Goal: Task Accomplishment & Management: Manage account settings

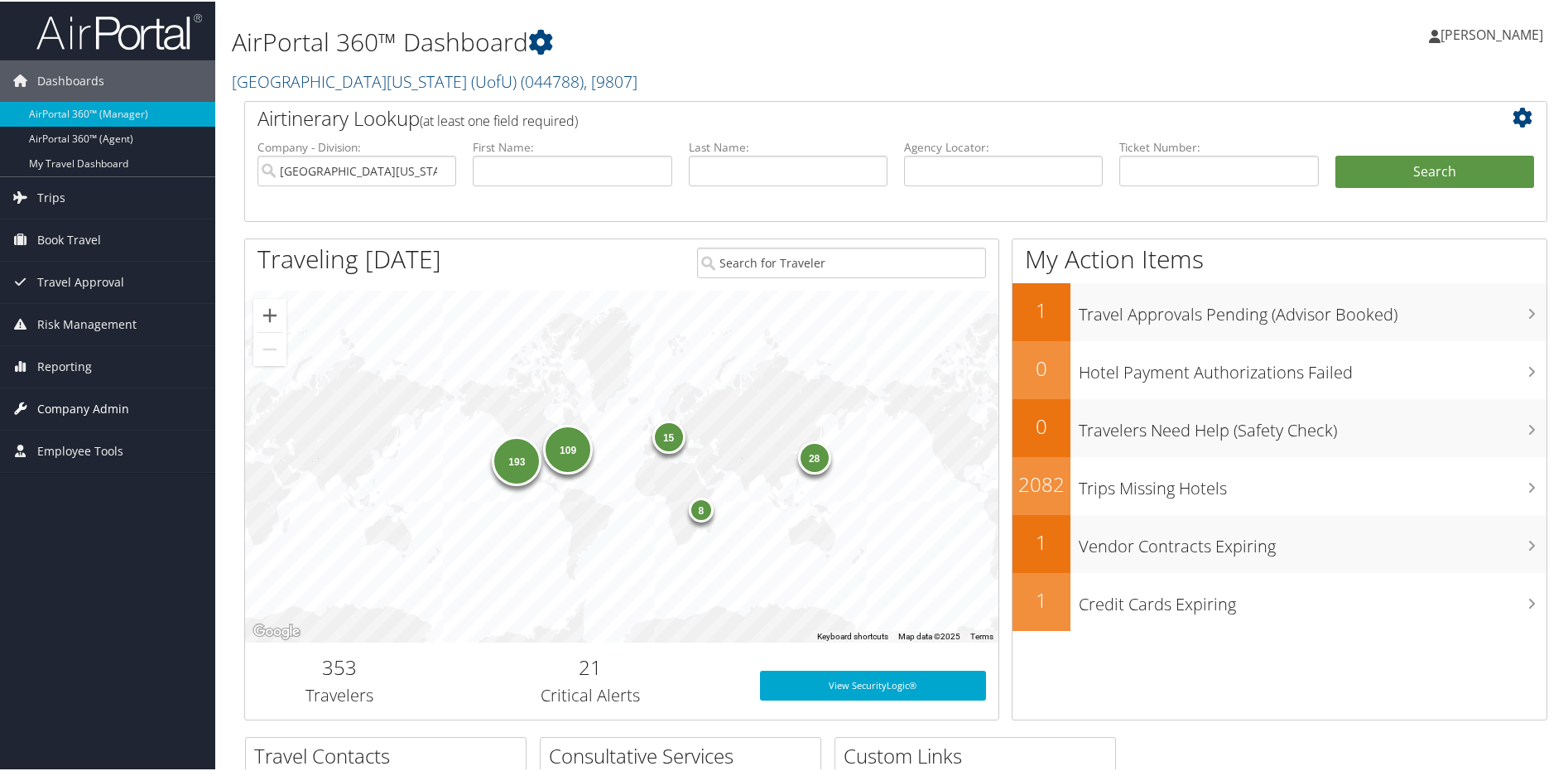
click at [73, 406] on span "Company Admin" at bounding box center [83, 406] width 92 height 41
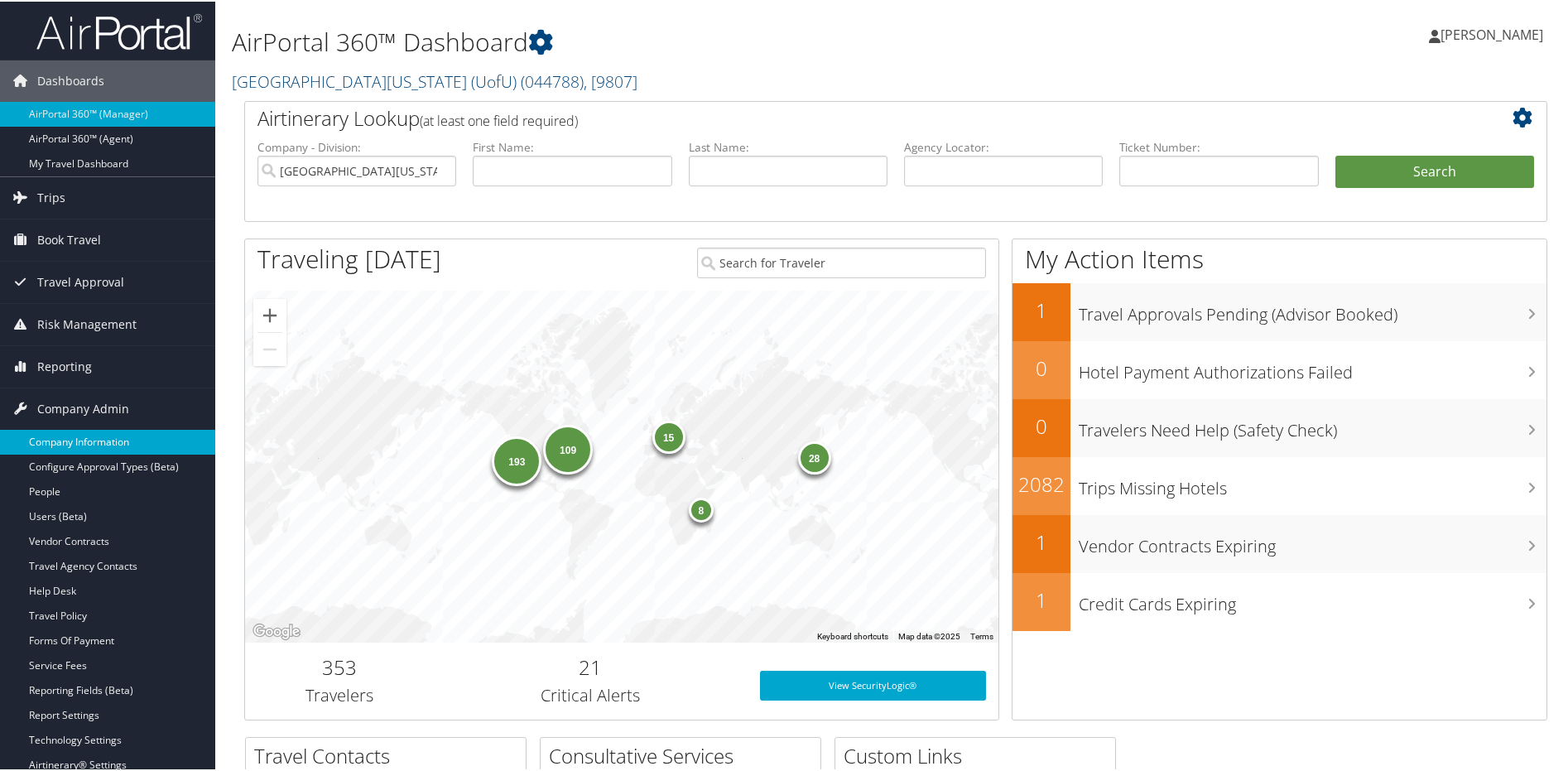
click at [95, 445] on link "Company Information" at bounding box center [108, 441] width 215 height 24
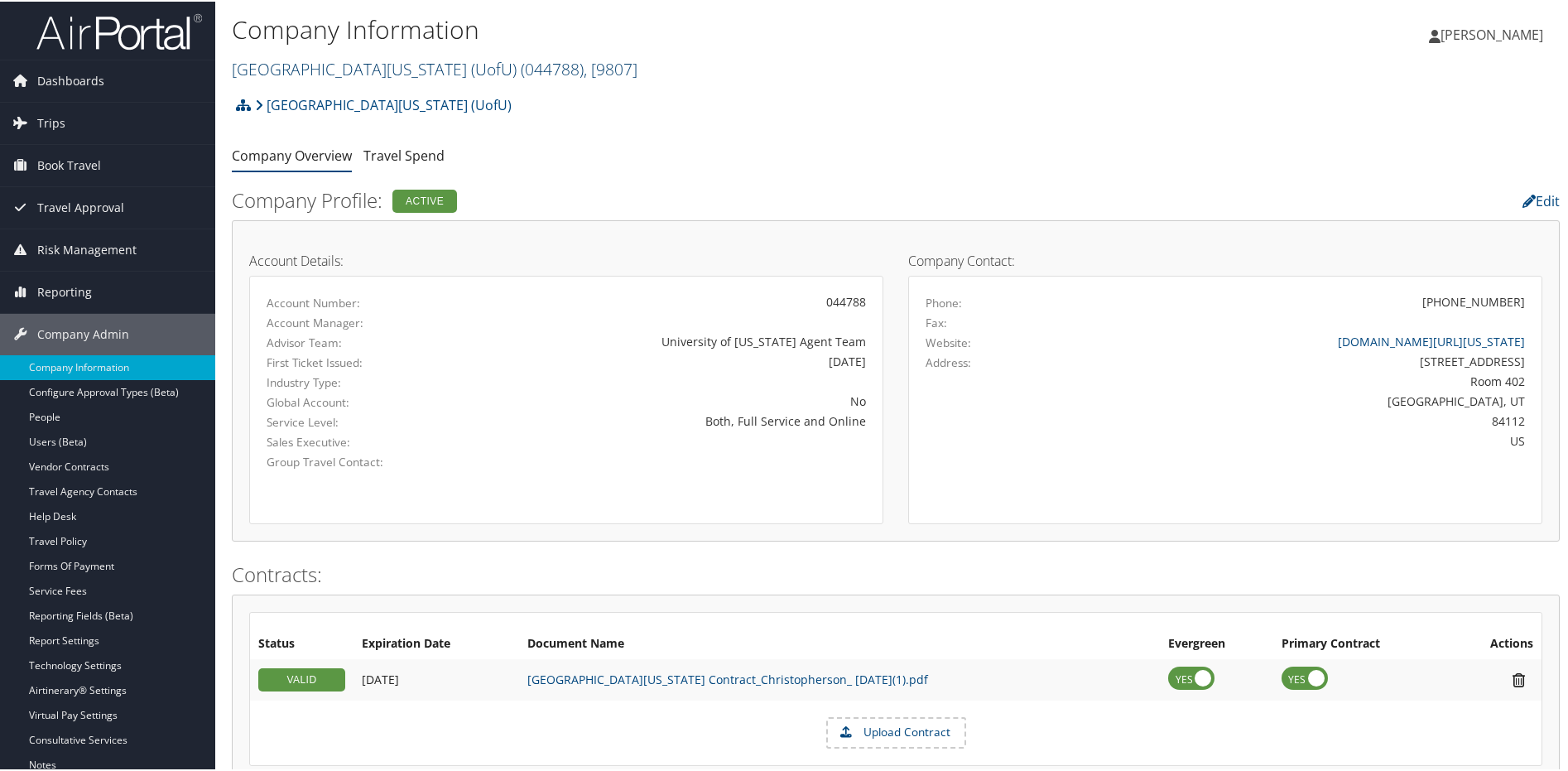
click at [390, 79] on link "University Of Utah (UofU) ( 044788 ) , [ 9807 ]" at bounding box center [434, 67] width 406 height 23
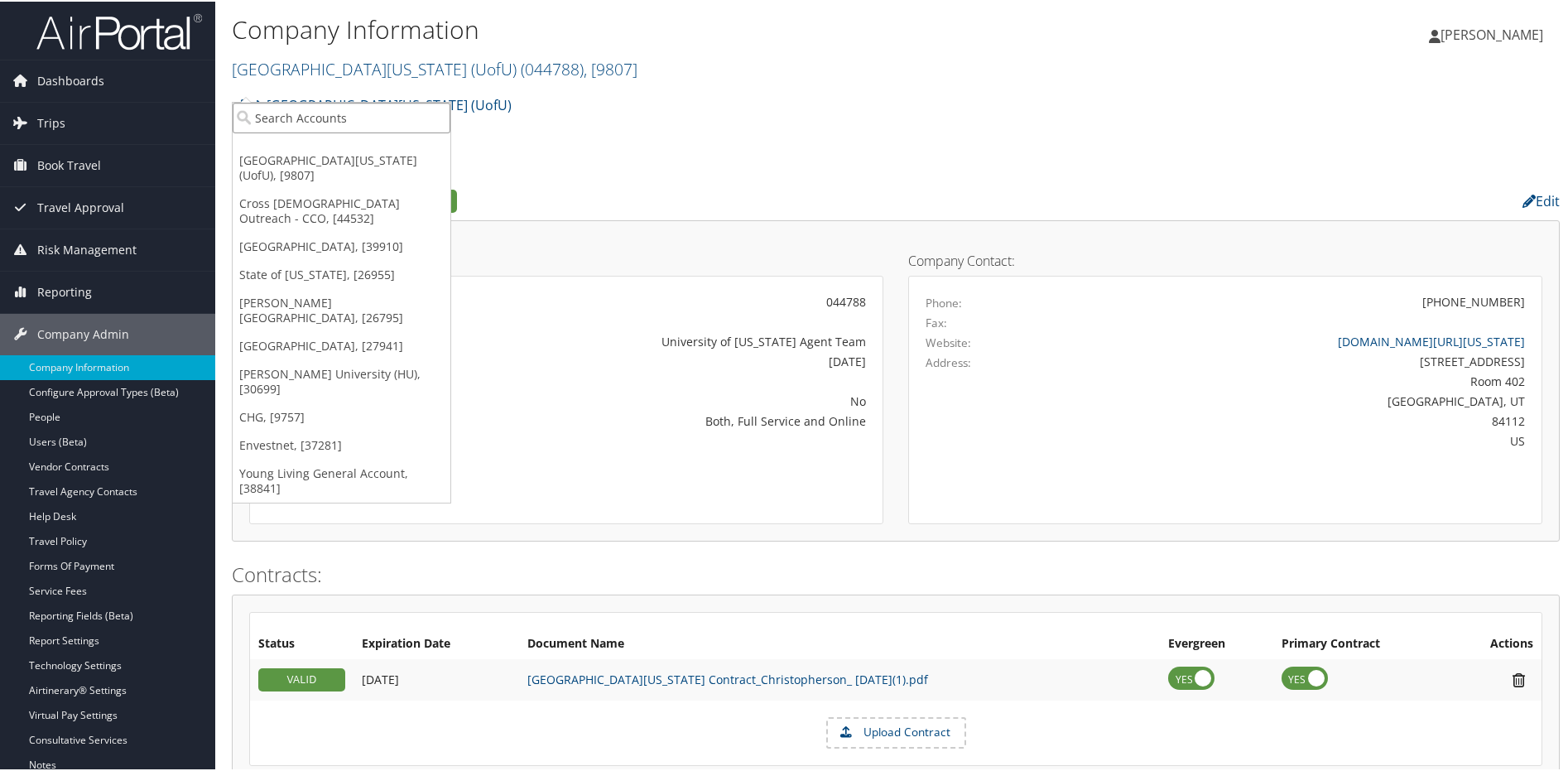
click at [342, 128] on input "search" at bounding box center [341, 116] width 218 height 31
type input "envol"
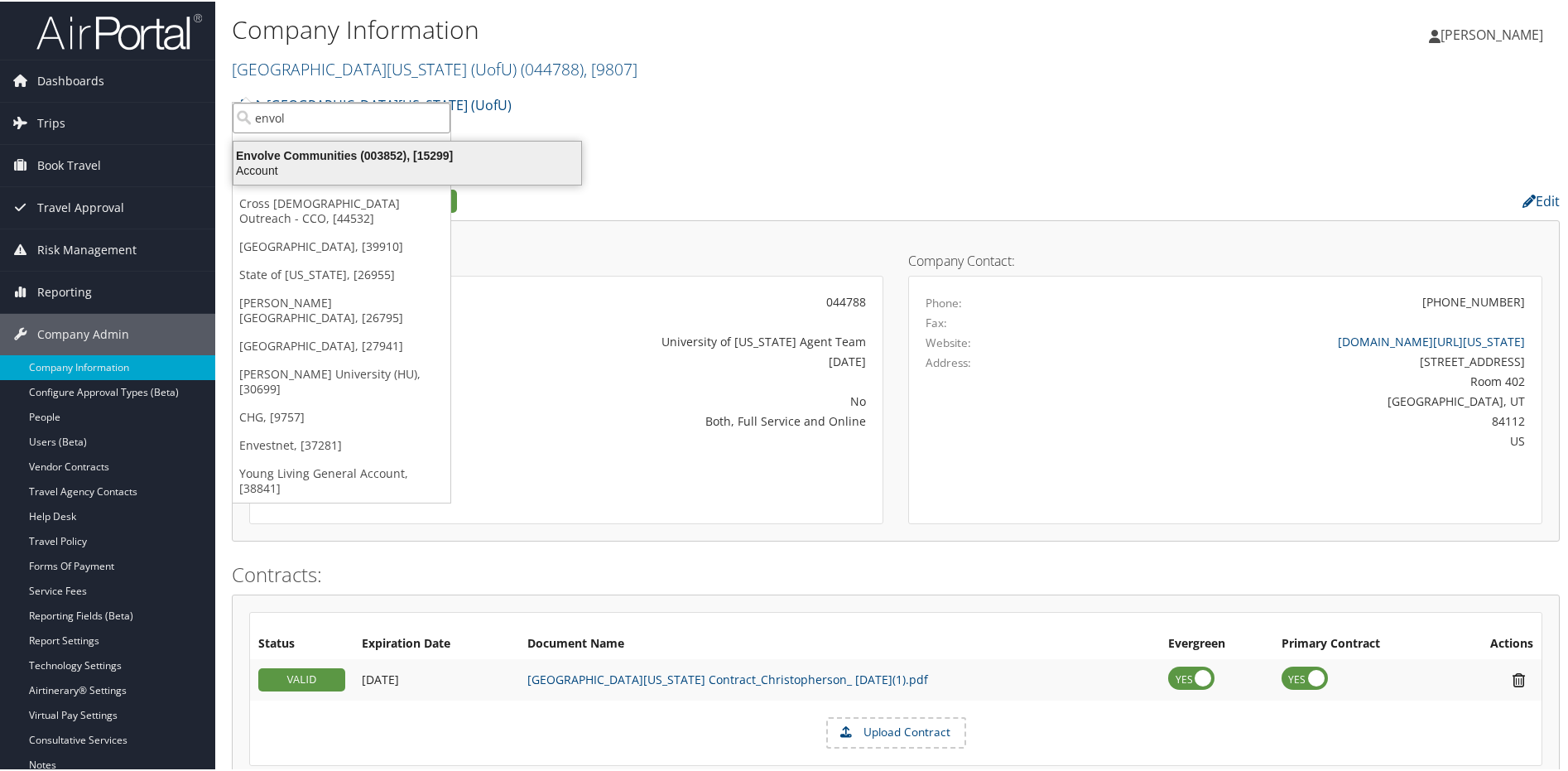
click at [343, 161] on div "Envolve Communities (003852), [15299]" at bounding box center [407, 154] width 368 height 15
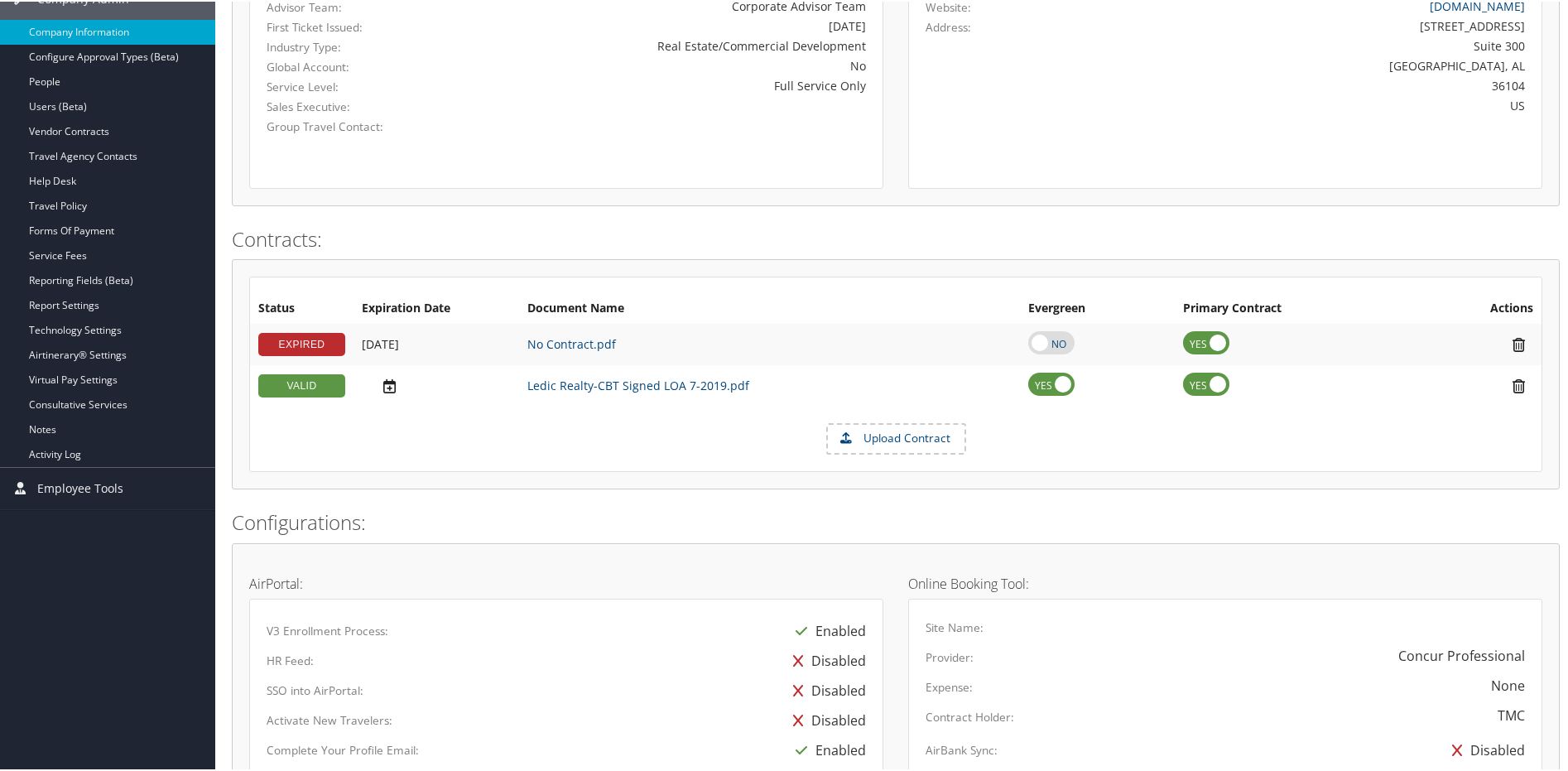
scroll to position [170, 0]
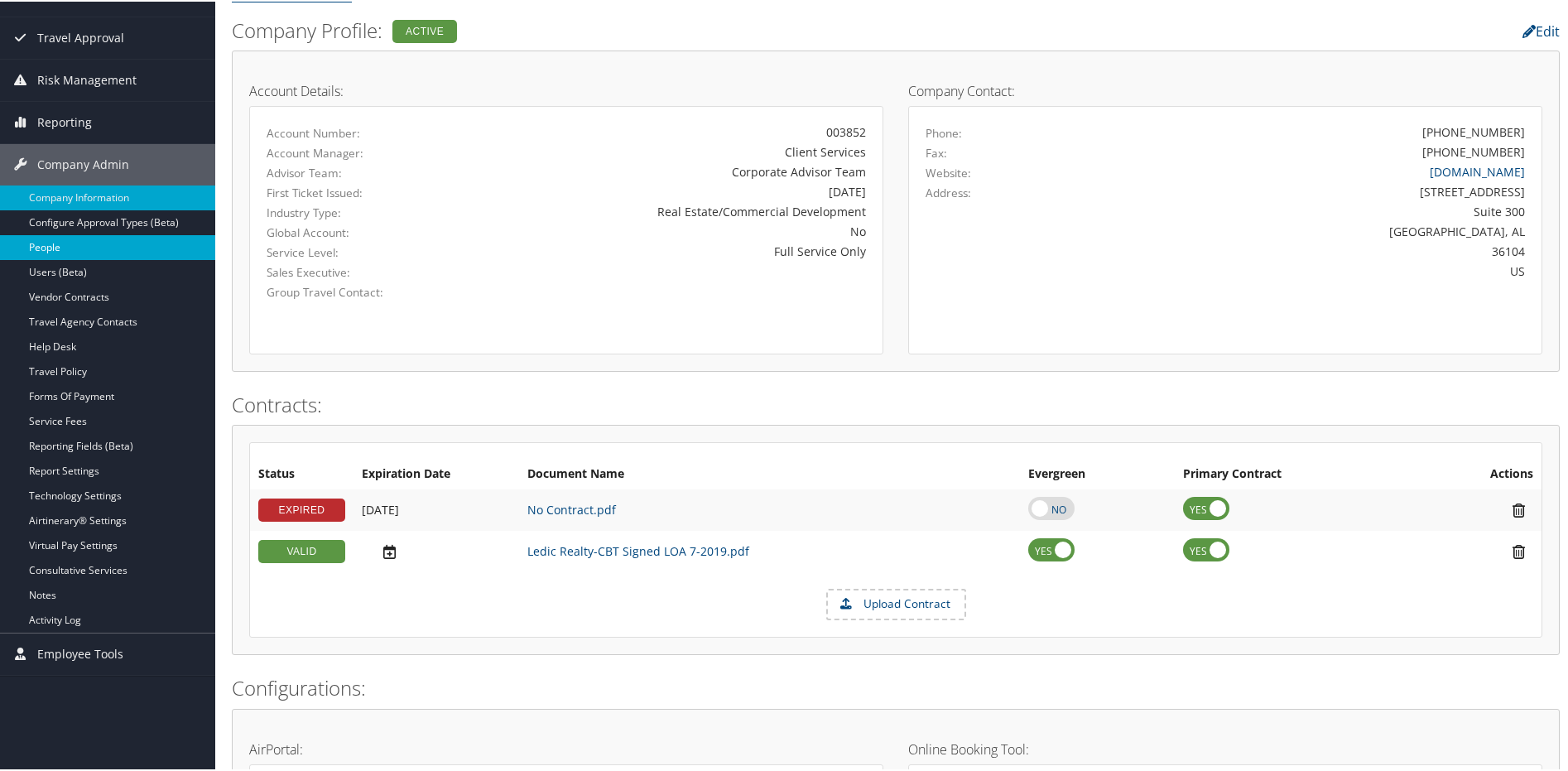
click at [67, 249] on link "People" at bounding box center [108, 246] width 215 height 24
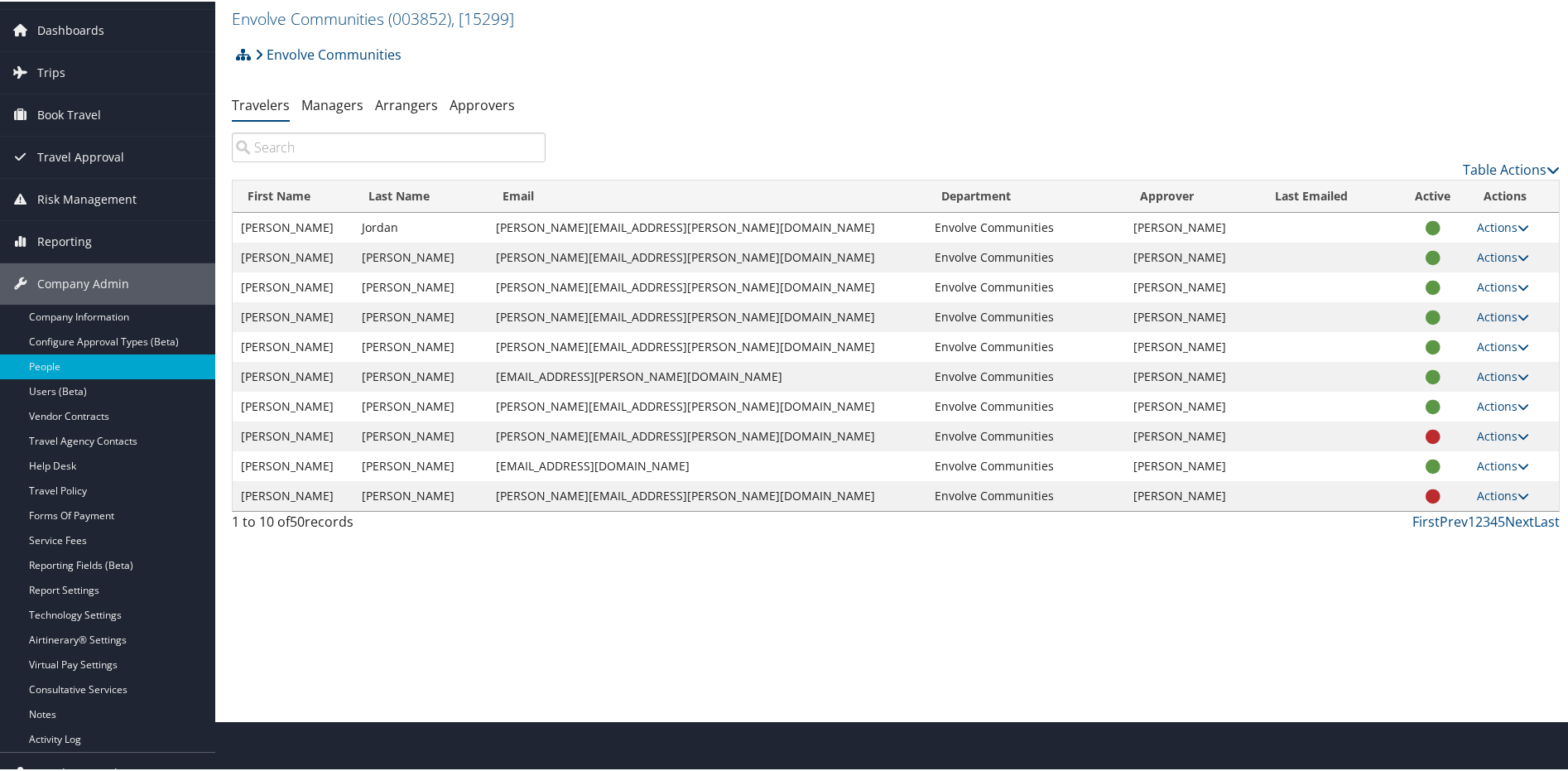
scroll to position [73, 0]
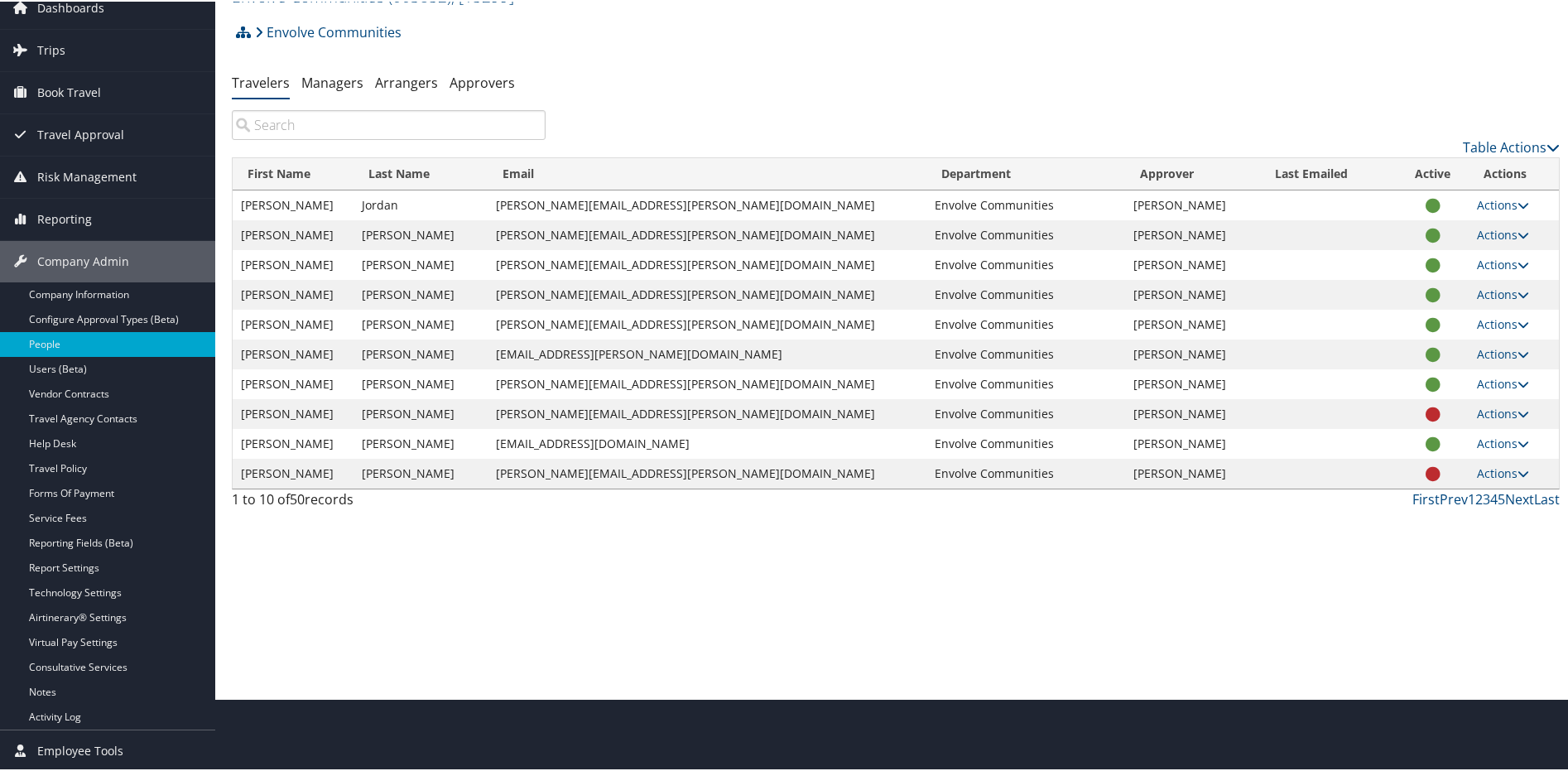
click at [303, 138] on input "search" at bounding box center [388, 123] width 314 height 30
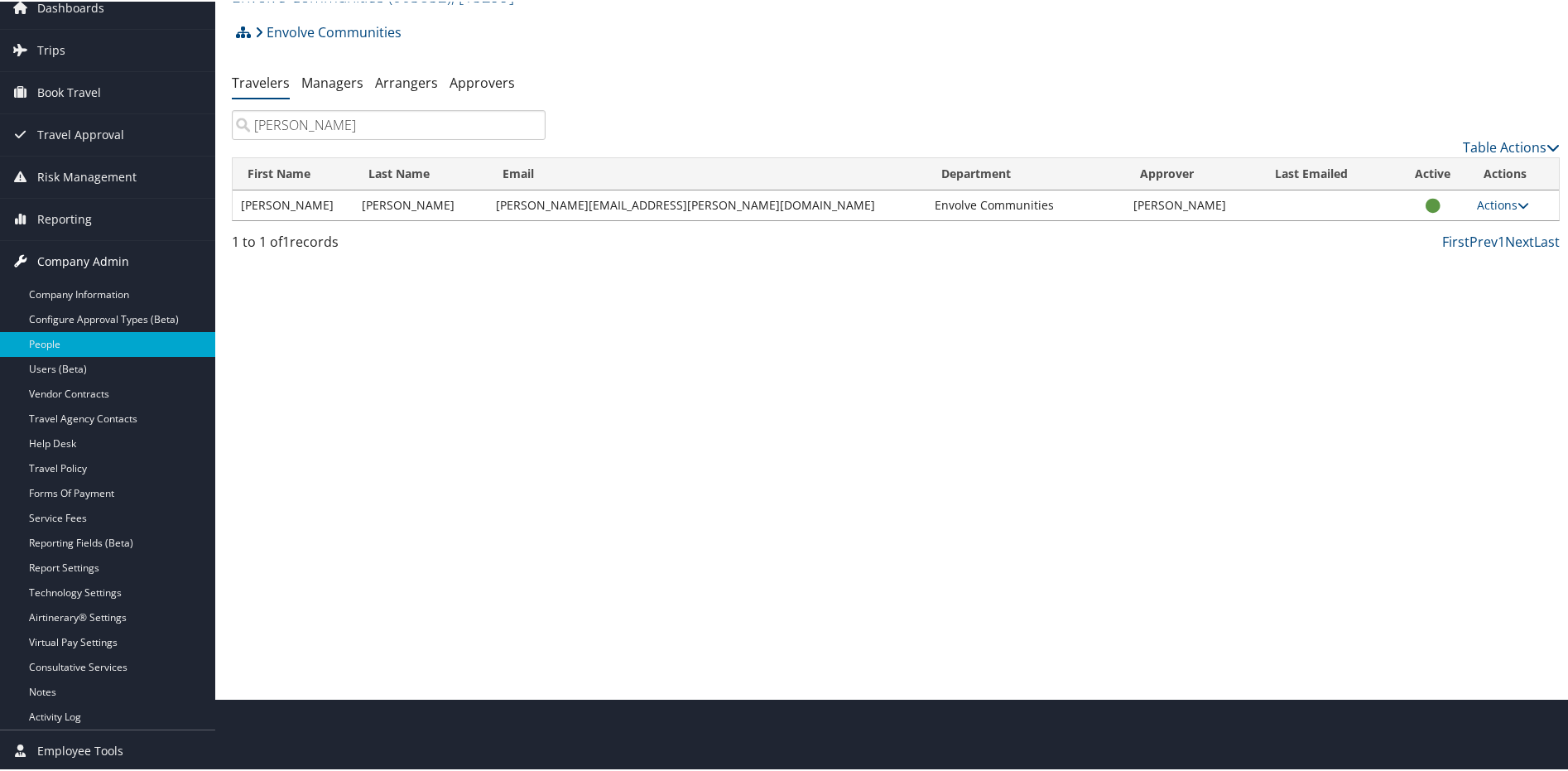
type input "lisa"
